Goal: Find specific page/section: Find specific page/section

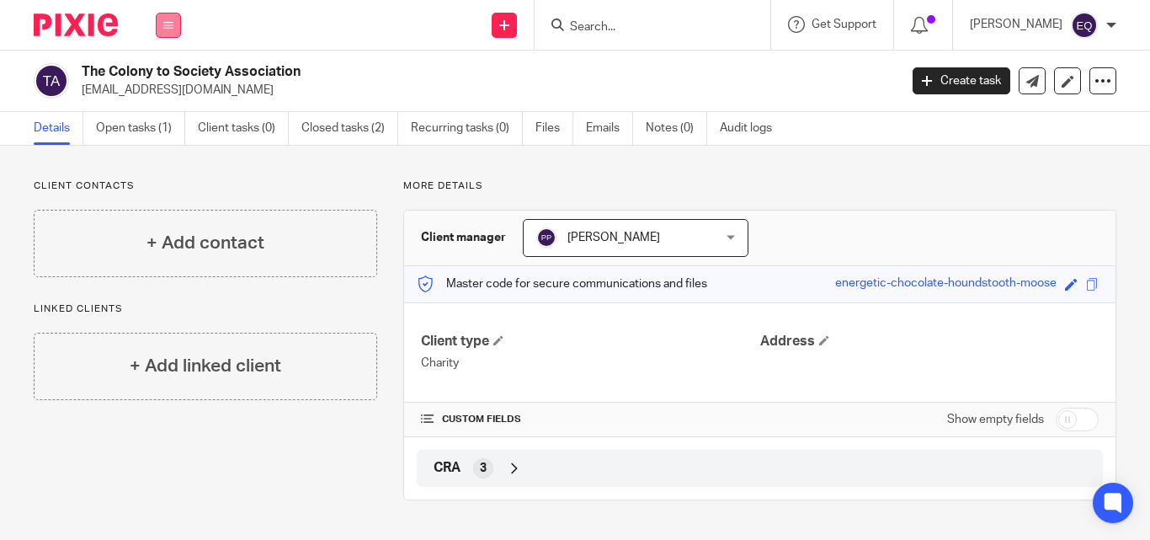
click at [173, 29] on icon at bounding box center [168, 25] width 10 height 10
click at [169, 130] on link "Clients" at bounding box center [165, 128] width 39 height 12
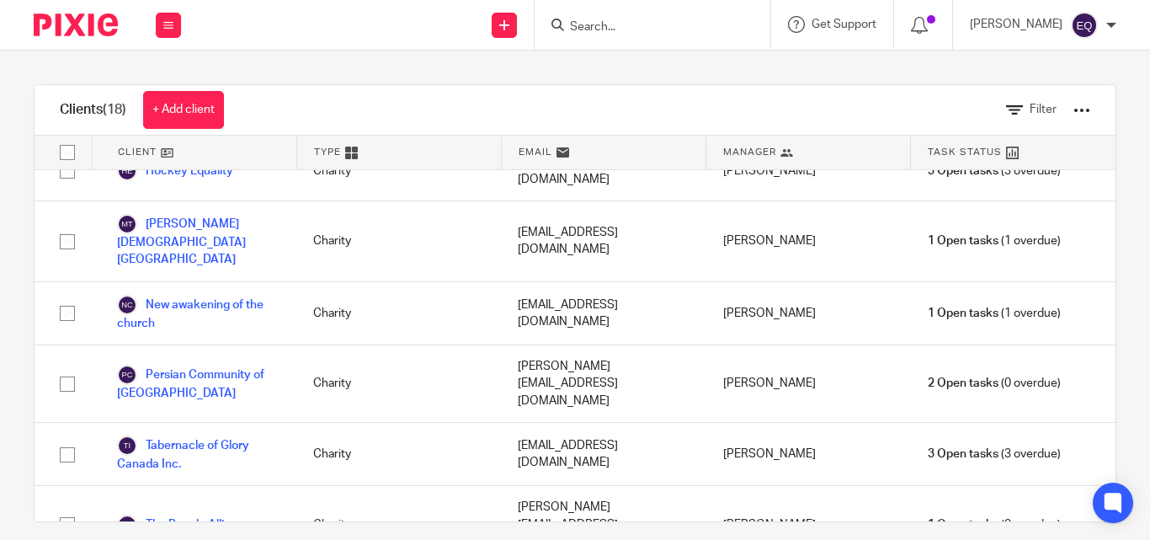
scroll to position [432, 0]
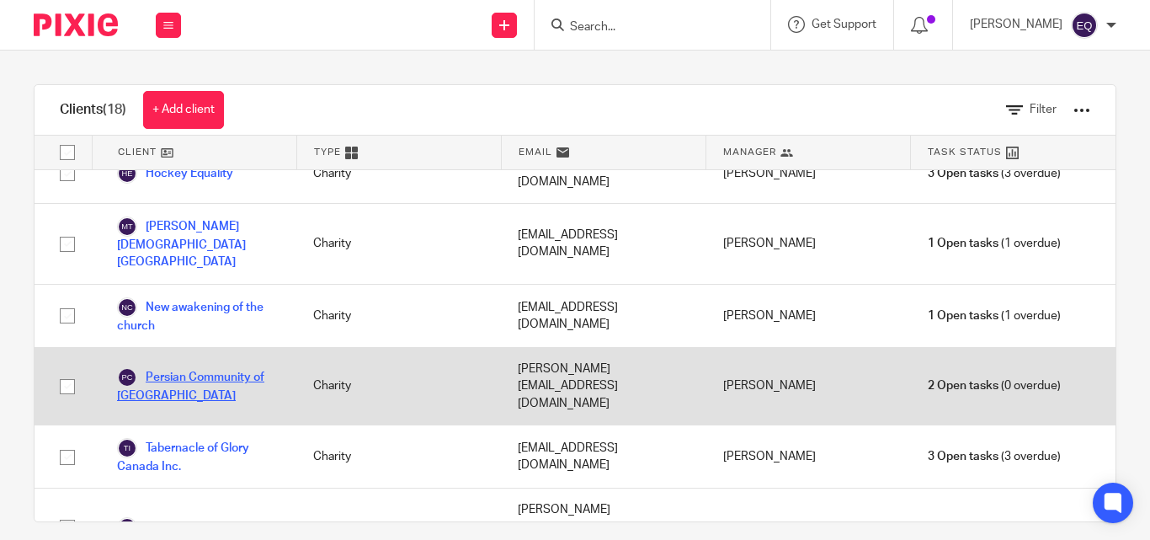
click at [198, 367] on link "Persian Community of Simcoe County" at bounding box center [198, 385] width 162 height 37
